Goal: Task Accomplishment & Management: Manage account settings

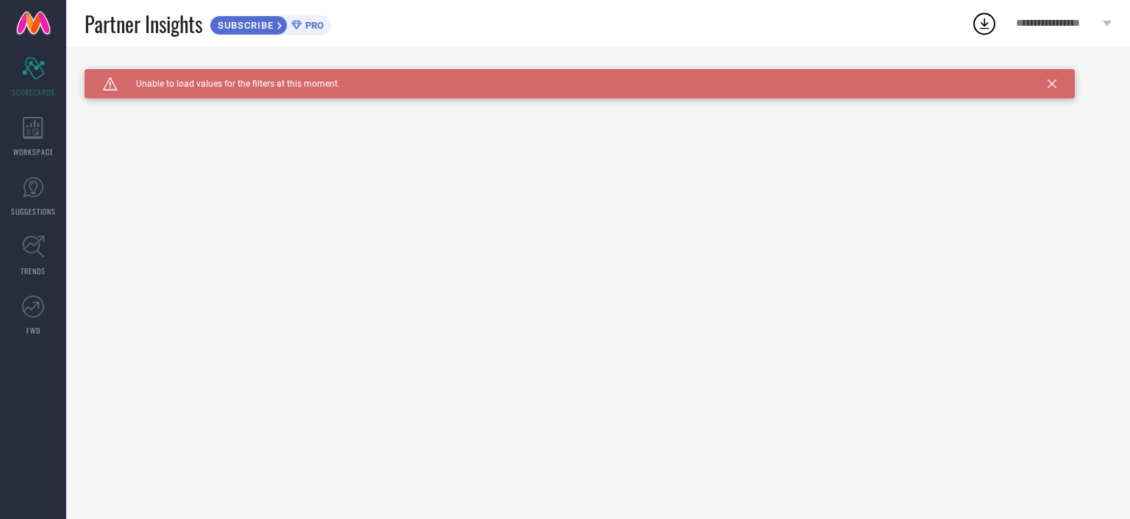
click at [1086, 26] on span "**********" at bounding box center [1058, 24] width 84 height 13
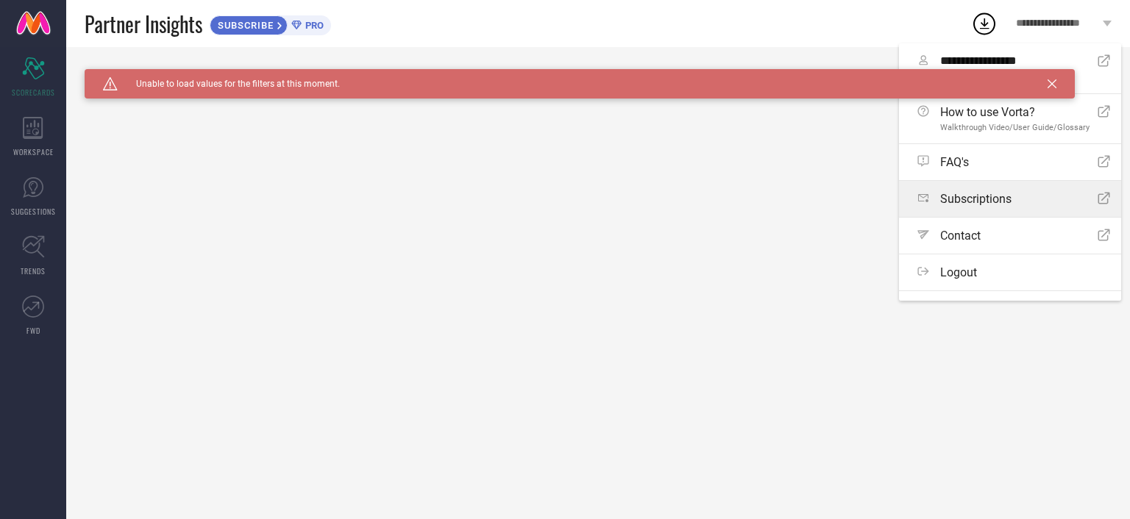
click at [984, 193] on span "Subscriptions" at bounding box center [975, 199] width 71 height 14
